Goal: Task Accomplishment & Management: Manage account settings

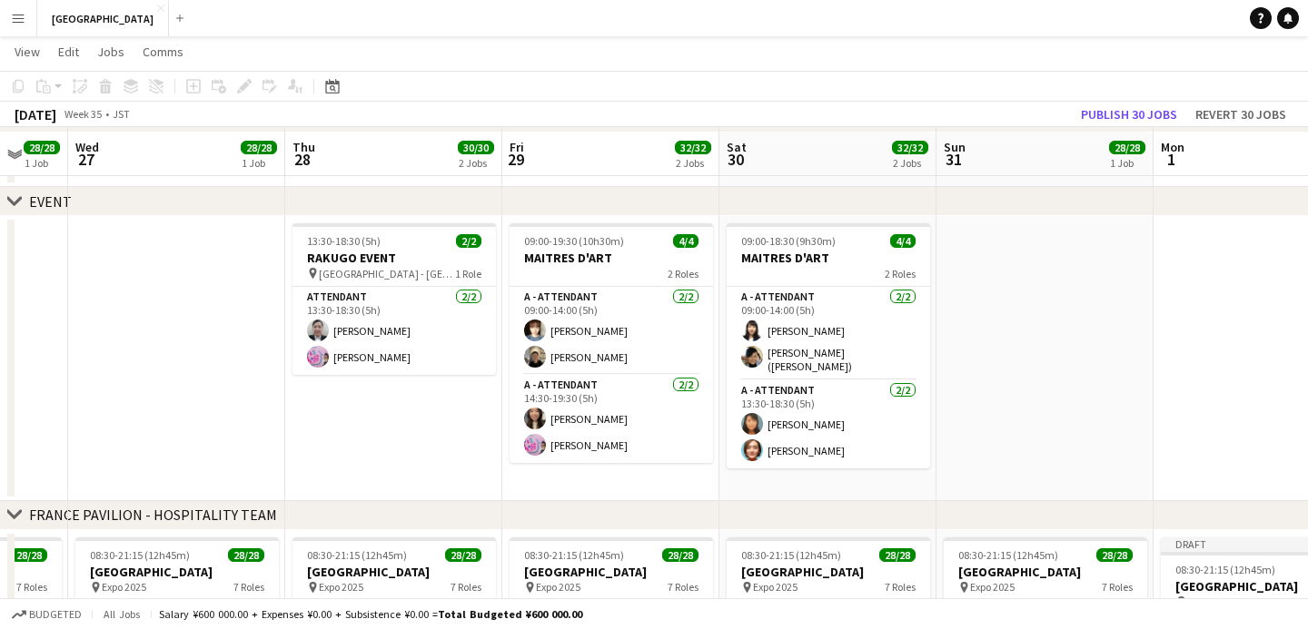
scroll to position [184, 0]
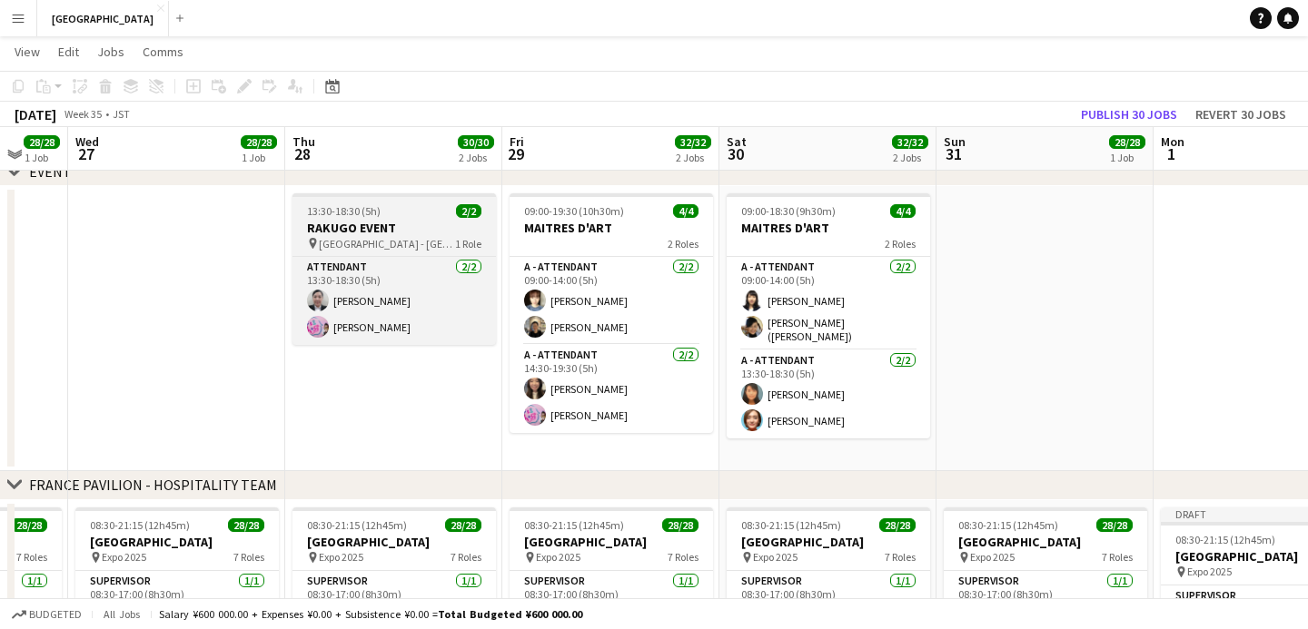
click at [420, 216] on div "13:30-18:30 (5h) 2/2" at bounding box center [393, 211] width 203 height 14
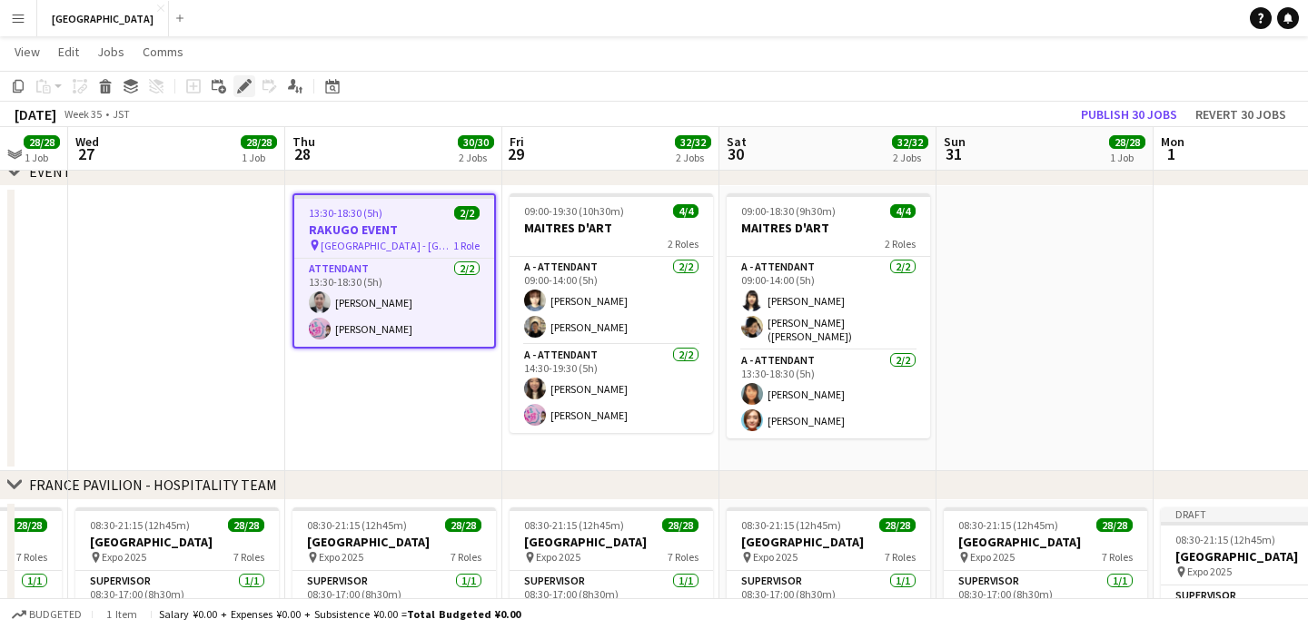
click at [248, 93] on icon "Edit" at bounding box center [244, 86] width 15 height 15
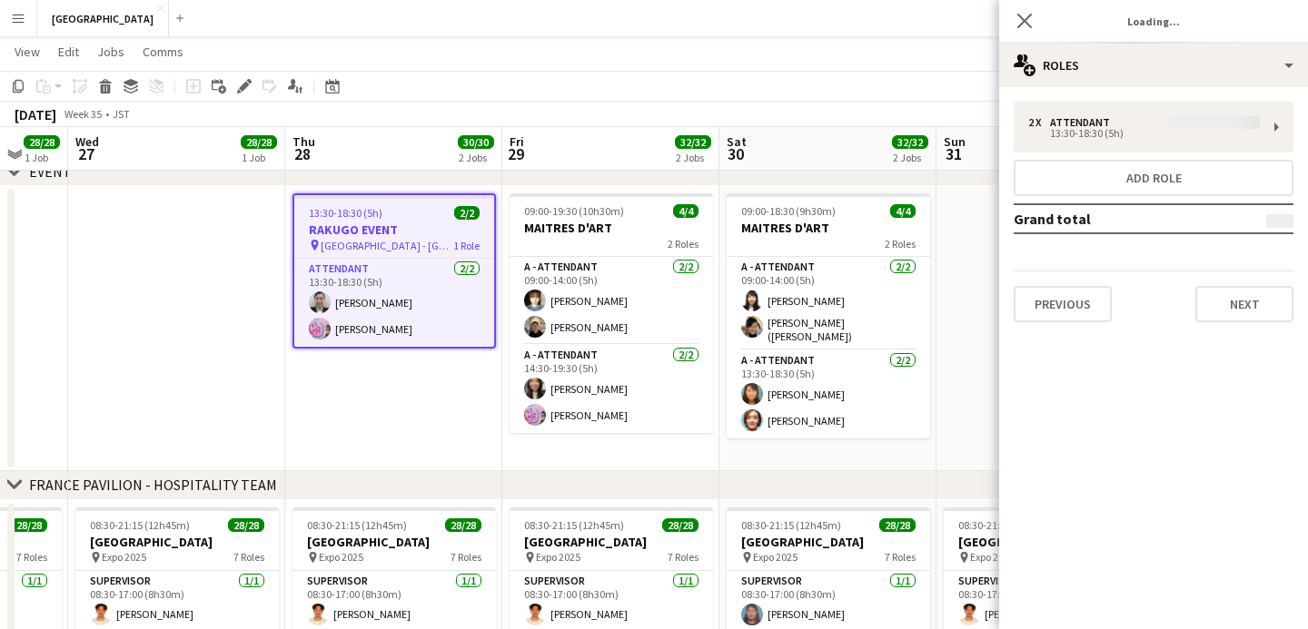
type input "**********"
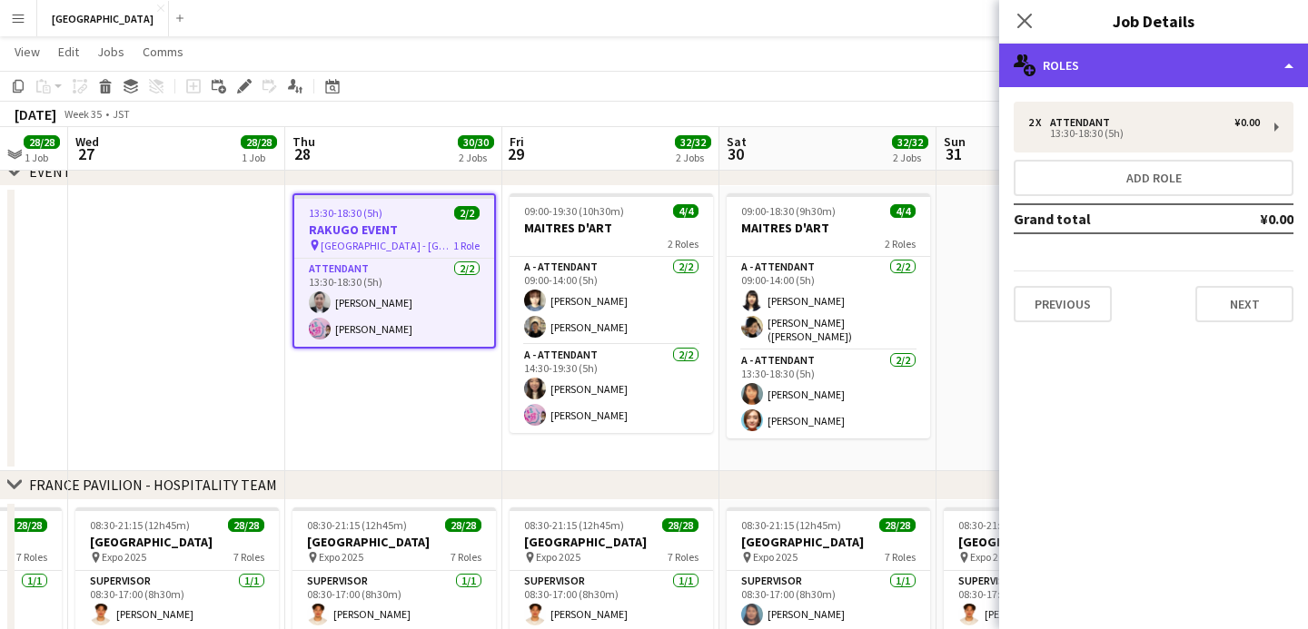
click at [1198, 83] on div "multiple-users-add Roles" at bounding box center [1153, 66] width 309 height 44
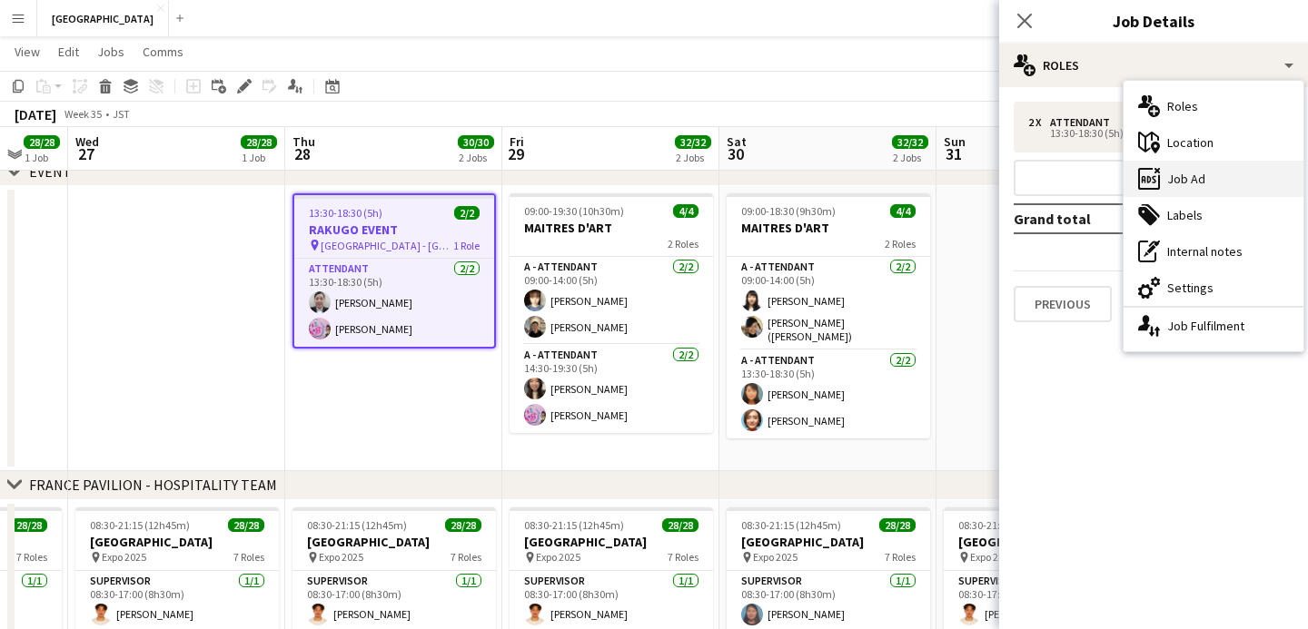
click at [1198, 164] on div "ads-window Job Ad" at bounding box center [1213, 179] width 180 height 36
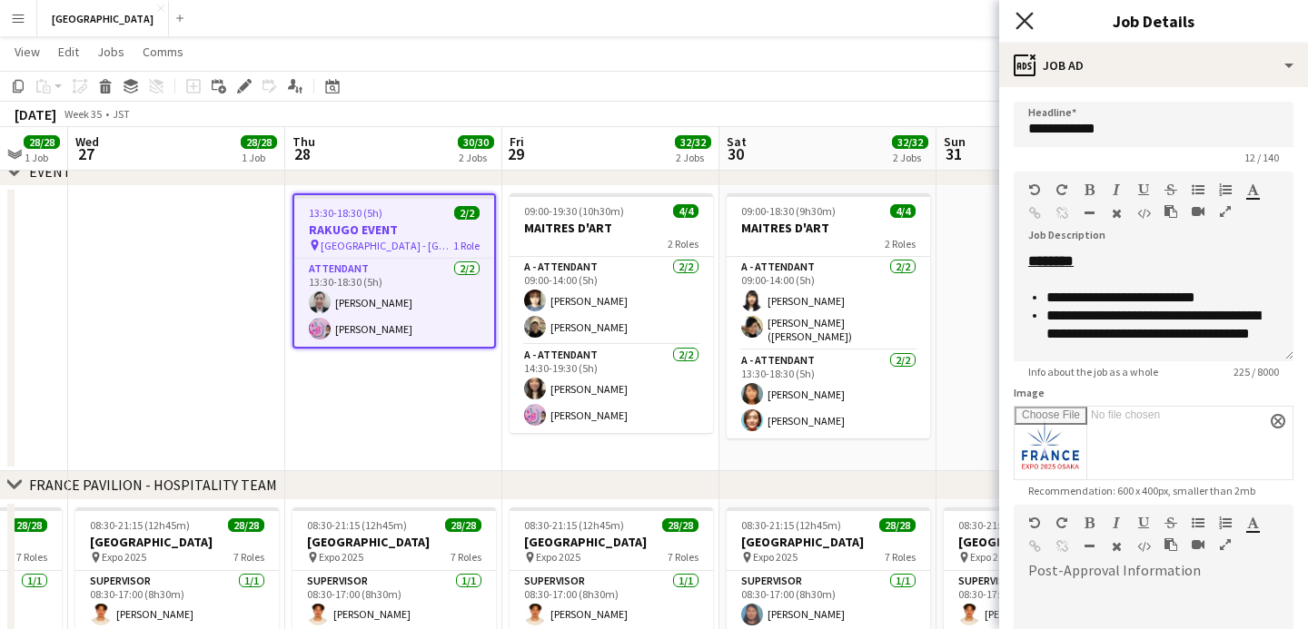
click at [1026, 15] on icon "Close pop-in" at bounding box center [1023, 20] width 17 height 17
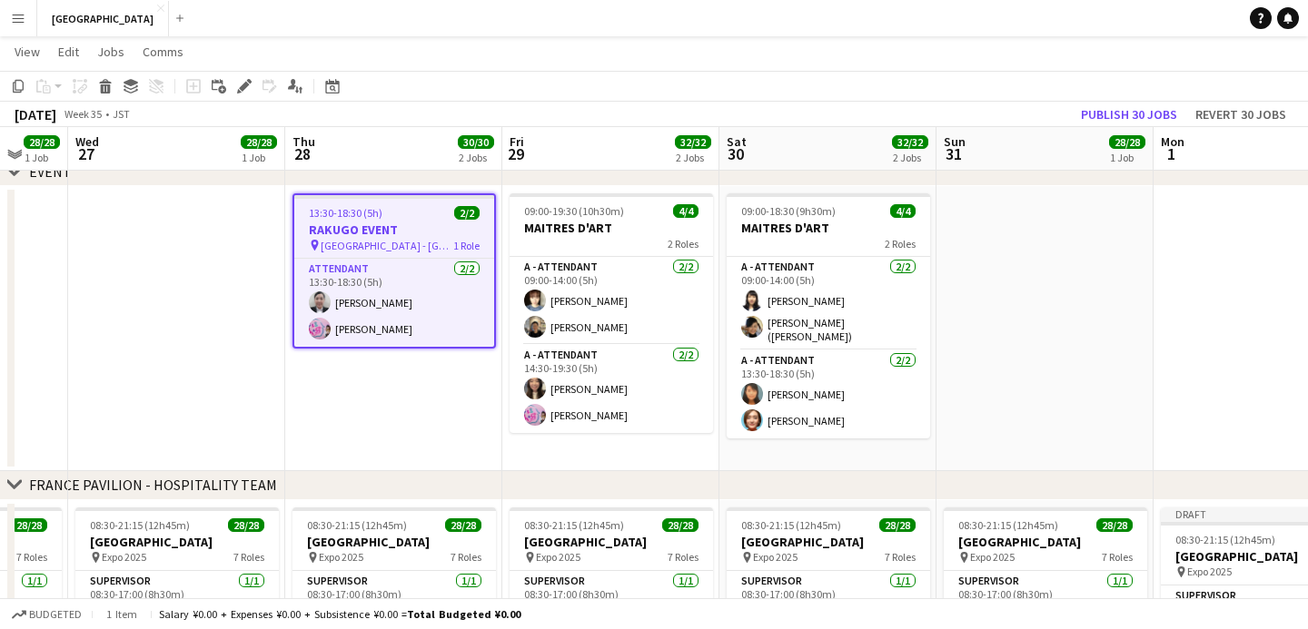
click at [412, 206] on div "13:30-18:30 (5h) 2/2" at bounding box center [394, 213] width 200 height 14
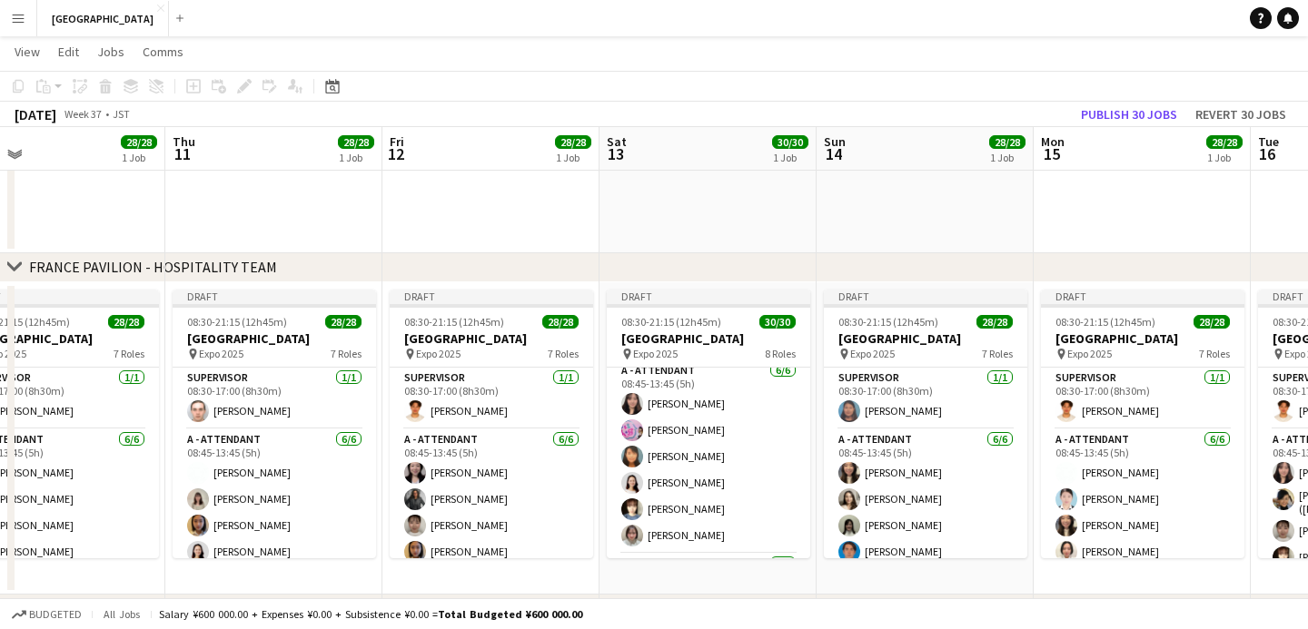
scroll to position [0, 0]
